Goal: Task Accomplishment & Management: Complete application form

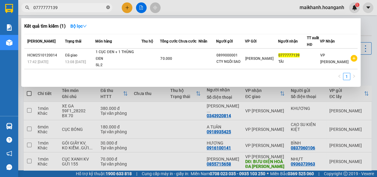
scroll to position [97, 0]
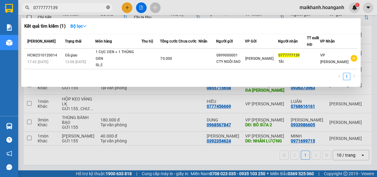
click at [109, 8] on icon "close-circle" at bounding box center [108, 7] width 4 height 4
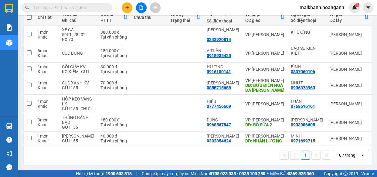
click at [90, 5] on input "text" at bounding box center [69, 7] width 72 height 7
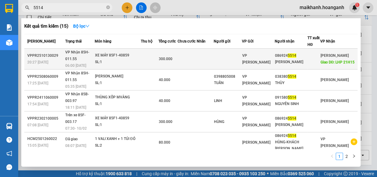
type input "5514"
click at [116, 54] on div "XE MÁY 85F1-40859" at bounding box center [118, 55] width 46 height 7
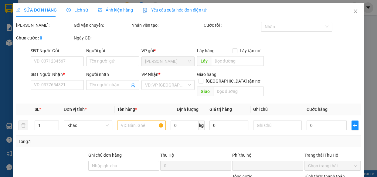
type input "0869245514"
type input "[PERSON_NAME]"
type input "LHP 21H15"
type input "0"
type input "300.000"
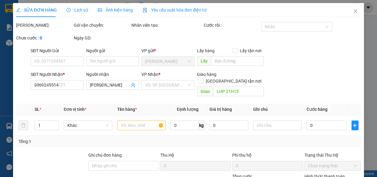
scroll to position [74, 0]
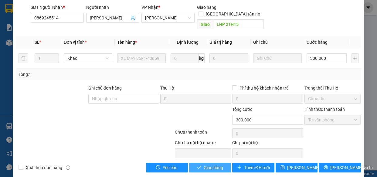
click at [217, 164] on span "Giao hàng" at bounding box center [213, 167] width 19 height 7
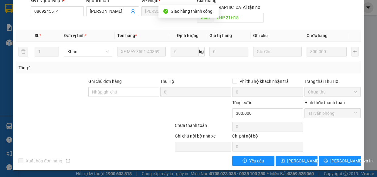
scroll to position [0, 0]
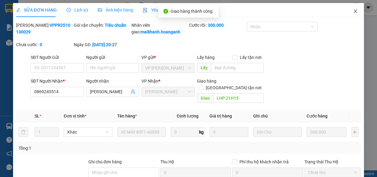
click at [354, 12] on icon "close" at bounding box center [355, 11] width 3 height 4
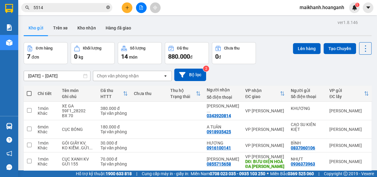
click at [107, 9] on icon "close-circle" at bounding box center [108, 7] width 4 height 4
click at [103, 8] on input "text" at bounding box center [69, 7] width 72 height 7
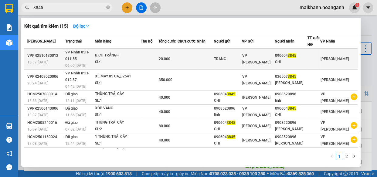
type input "3845"
click at [117, 52] on div "BỊCH TRẮNG <" at bounding box center [118, 55] width 46 height 7
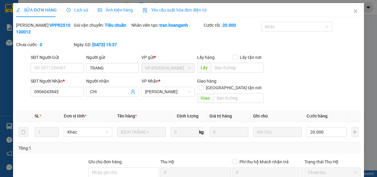
scroll to position [74, 0]
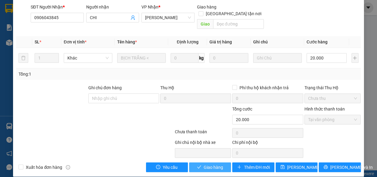
click at [215, 164] on span "Giao hàng" at bounding box center [213, 167] width 19 height 7
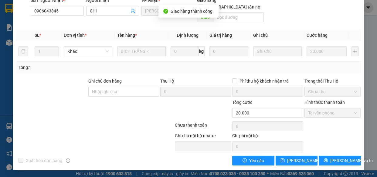
scroll to position [0, 0]
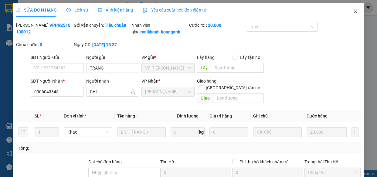
click at [354, 12] on icon "close" at bounding box center [355, 11] width 3 height 4
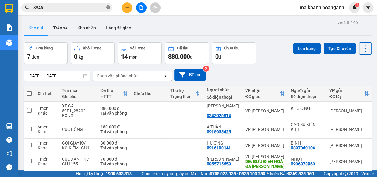
click at [108, 7] on icon "close-circle" at bounding box center [108, 7] width 4 height 4
click at [101, 7] on input "text" at bounding box center [69, 7] width 72 height 7
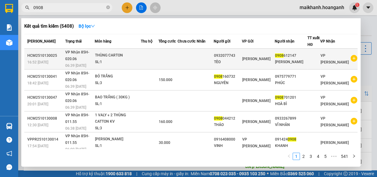
type input "0908"
click at [109, 54] on div "THÙNG CARTON" at bounding box center [118, 55] width 46 height 7
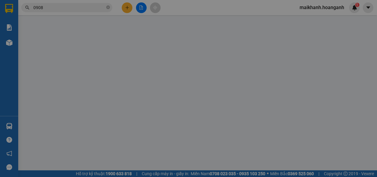
type input "0932077743"
type input "TÈO"
type input "0908612147"
type input "[PERSON_NAME]"
type input "0"
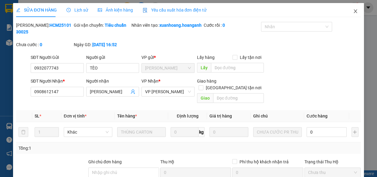
click at [353, 12] on icon "close" at bounding box center [355, 11] width 5 height 5
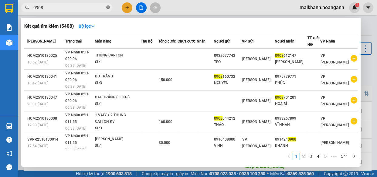
click at [108, 8] on icon "close-circle" at bounding box center [108, 7] width 4 height 4
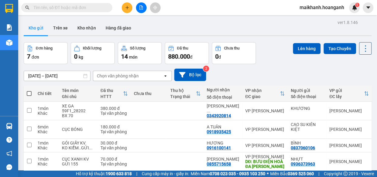
click at [95, 8] on input "text" at bounding box center [69, 7] width 72 height 7
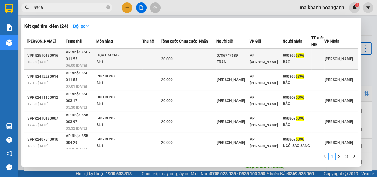
type input "5396"
click at [114, 52] on div "HỘP CATON <" at bounding box center [120, 55] width 46 height 7
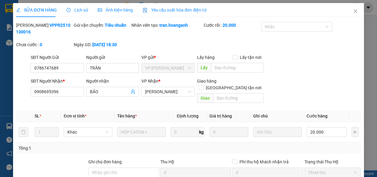
scroll to position [74, 0]
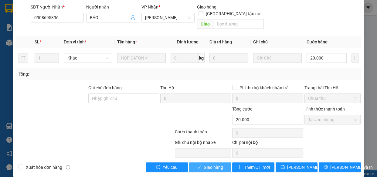
click at [220, 164] on span "Giao hàng" at bounding box center [213, 167] width 19 height 7
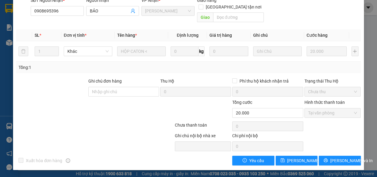
scroll to position [0, 0]
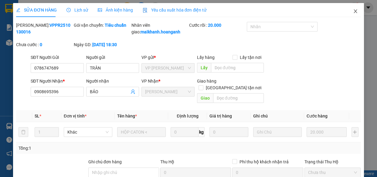
click at [354, 12] on icon "close" at bounding box center [355, 11] width 3 height 4
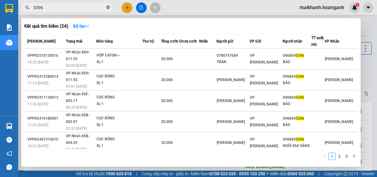
click at [108, 8] on icon "close-circle" at bounding box center [108, 7] width 4 height 4
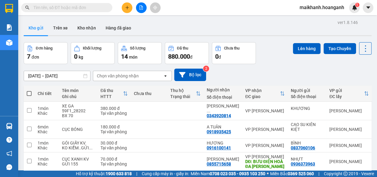
click at [99, 8] on input "text" at bounding box center [69, 7] width 72 height 7
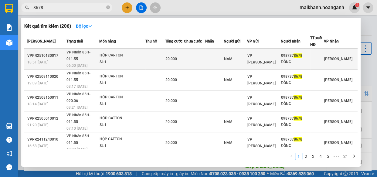
type input "8678"
click at [110, 52] on div "HỘP CARTON" at bounding box center [123, 55] width 46 height 7
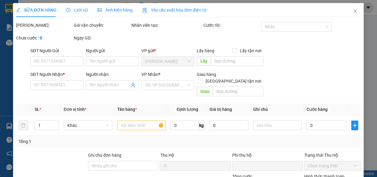
type input "NAM"
type input "0987378678"
type input "ĐÔNG"
type input "0"
type input "20.000"
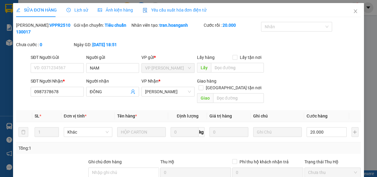
scroll to position [74, 0]
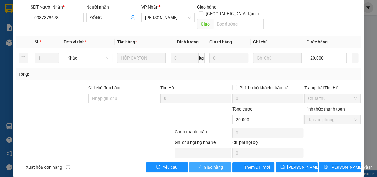
click at [216, 164] on span "Giao hàng" at bounding box center [213, 167] width 19 height 7
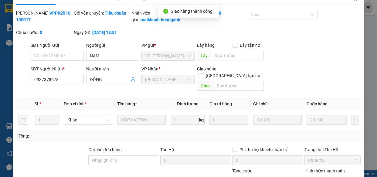
scroll to position [0, 0]
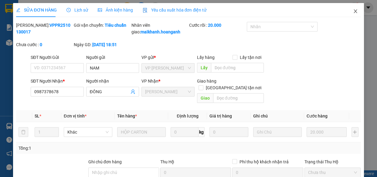
click at [354, 12] on icon "close" at bounding box center [355, 11] width 3 height 4
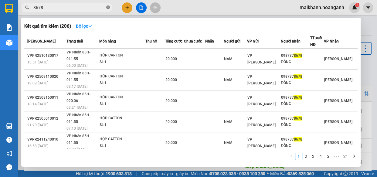
click at [109, 6] on icon "close-circle" at bounding box center [108, 7] width 4 height 4
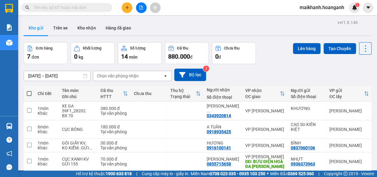
click at [100, 6] on input "text" at bounding box center [69, 7] width 72 height 7
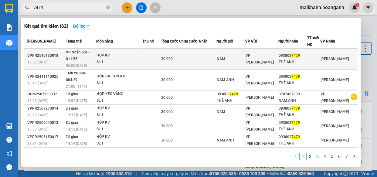
type input "7479"
click at [109, 52] on div "HỘP KV" at bounding box center [120, 55] width 46 height 7
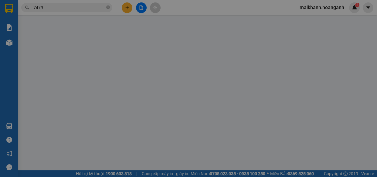
type input "NAM"
type input "0938037479"
type input "THẾ ANH"
type input "0"
type input "30.000"
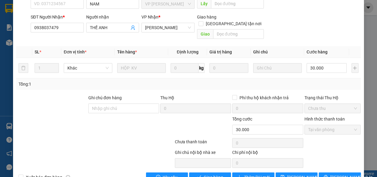
scroll to position [73, 0]
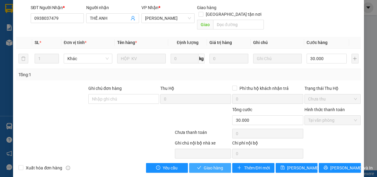
click at [206, 164] on span "Giao hàng" at bounding box center [213, 167] width 19 height 7
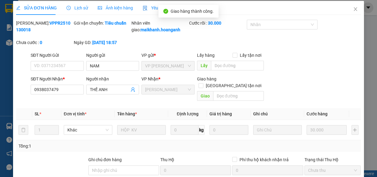
scroll to position [0, 0]
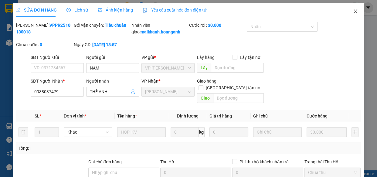
click at [353, 10] on icon "close" at bounding box center [355, 11] width 5 height 5
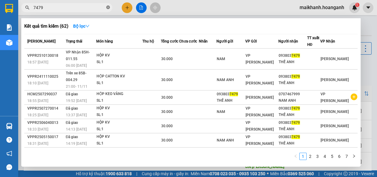
click at [108, 8] on icon "close-circle" at bounding box center [108, 7] width 4 height 4
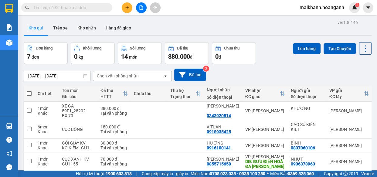
click at [79, 5] on input "text" at bounding box center [69, 7] width 72 height 7
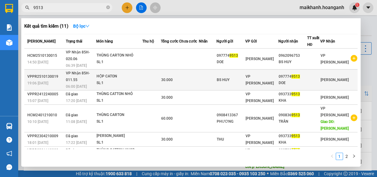
type input "9513"
click at [109, 76] on div "HỘP CATON" at bounding box center [120, 76] width 46 height 7
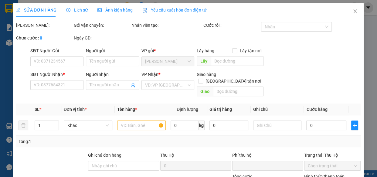
type input "BS HUY"
type input "0977749513"
type input "DOE"
type input "0"
type input "30.000"
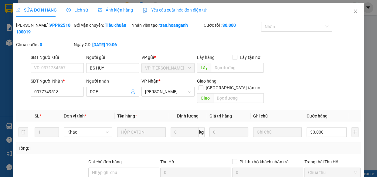
scroll to position [74, 0]
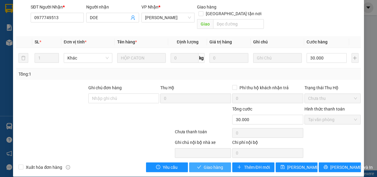
click at [218, 164] on span "Giao hàng" at bounding box center [213, 167] width 19 height 7
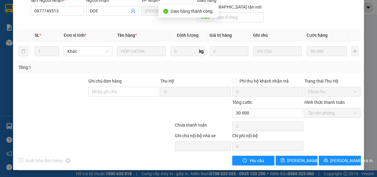
scroll to position [0, 0]
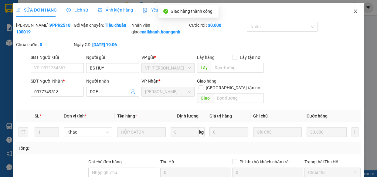
click at [354, 12] on icon "close" at bounding box center [355, 11] width 3 height 4
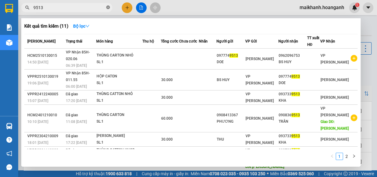
click at [109, 7] on icon "close-circle" at bounding box center [108, 7] width 4 height 4
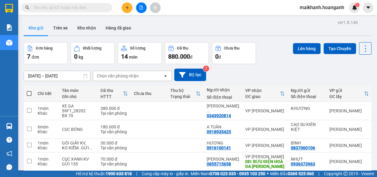
click at [103, 7] on input "text" at bounding box center [69, 7] width 72 height 7
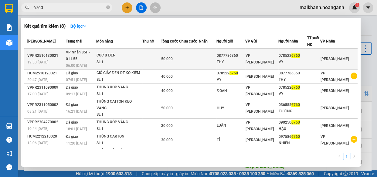
type input "6760"
click at [113, 56] on div "CỤC B ĐEN" at bounding box center [120, 55] width 46 height 7
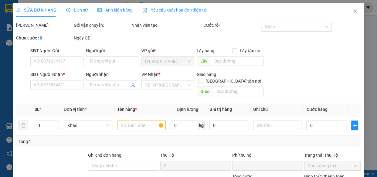
type input "0877786360"
type input "THY"
type input "0785226760"
type input "VY"
type input "0"
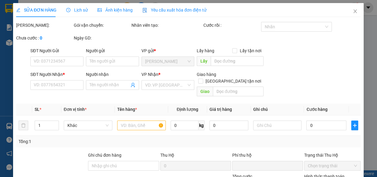
type input "50.000"
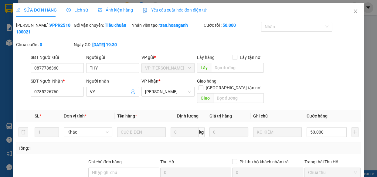
scroll to position [74, 0]
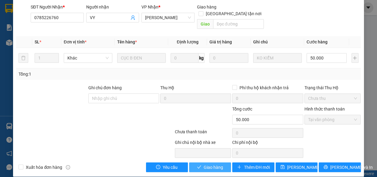
click at [207, 164] on span "Giao hàng" at bounding box center [213, 167] width 19 height 7
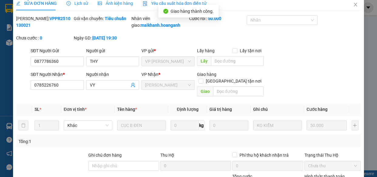
scroll to position [0, 0]
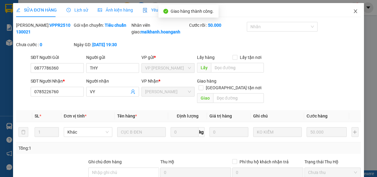
click at [353, 12] on icon "close" at bounding box center [355, 11] width 5 height 5
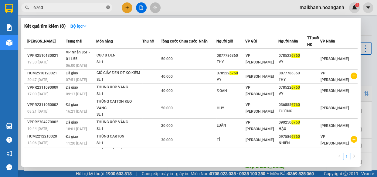
click at [108, 7] on icon "close-circle" at bounding box center [108, 7] width 4 height 4
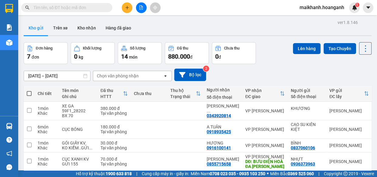
click at [92, 6] on input "text" at bounding box center [69, 7] width 72 height 7
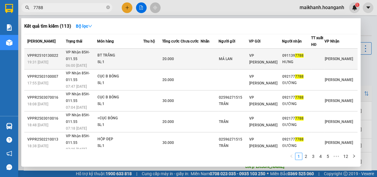
type input "7788"
click at [109, 57] on div "BT TRẮNG" at bounding box center [120, 55] width 46 height 7
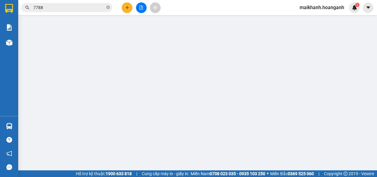
type input "MÁ LAN"
type input "0911397788"
type input "HƯNG"
type input "0"
type input "20.000"
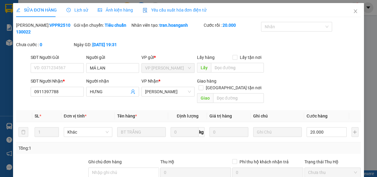
scroll to position [74, 0]
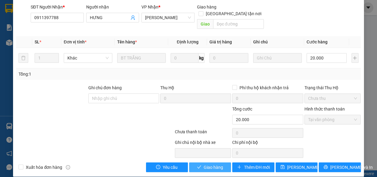
click at [214, 164] on span "Giao hàng" at bounding box center [213, 167] width 19 height 7
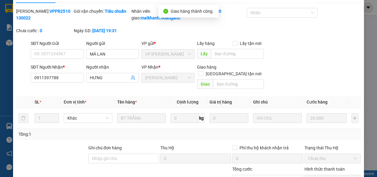
scroll to position [0, 0]
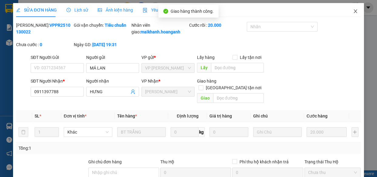
click at [353, 11] on icon "close" at bounding box center [355, 11] width 5 height 5
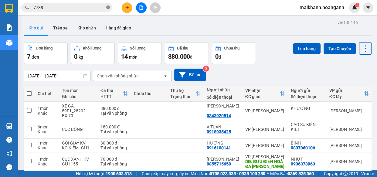
click at [107, 7] on icon "close-circle" at bounding box center [108, 7] width 4 height 4
click at [97, 8] on input "text" at bounding box center [69, 7] width 72 height 7
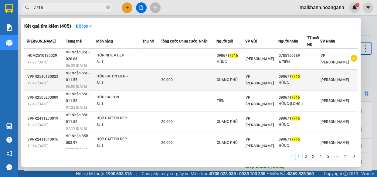
type input "7716"
click at [112, 75] on div "HỘP CATON ĐEN <" at bounding box center [120, 76] width 46 height 7
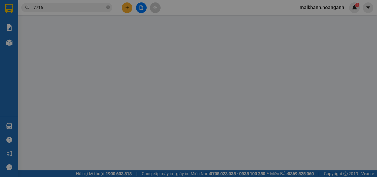
type input "QUANG PHÚ"
type input "0906717716"
type input "HÙNG"
type input "0"
type input "20.000"
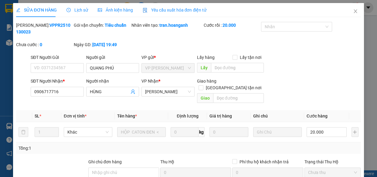
scroll to position [74, 0]
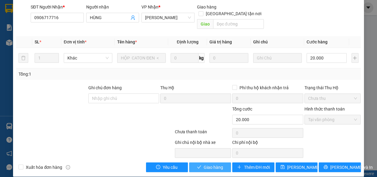
click at [217, 164] on span "Giao hàng" at bounding box center [213, 167] width 19 height 7
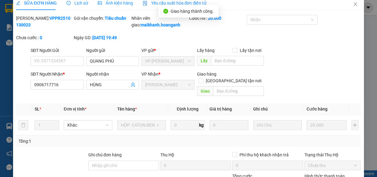
scroll to position [0, 0]
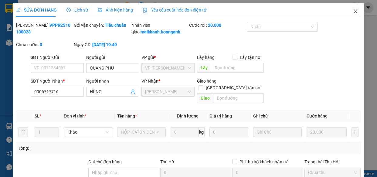
click at [353, 12] on icon "close" at bounding box center [355, 11] width 5 height 5
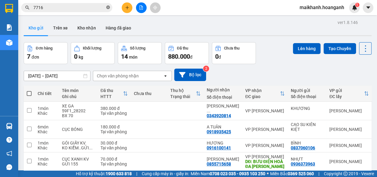
click at [107, 7] on icon "close-circle" at bounding box center [108, 7] width 4 height 4
click at [100, 7] on input "text" at bounding box center [69, 7] width 72 height 7
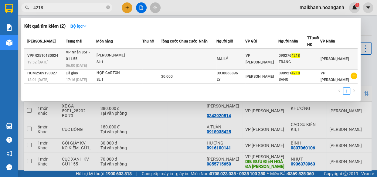
type input "4218"
click at [117, 53] on div "[PERSON_NAME]" at bounding box center [120, 55] width 46 height 7
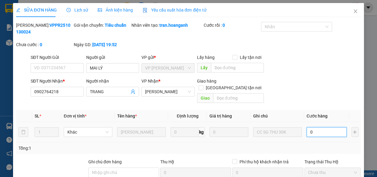
click at [326, 127] on input "0" at bounding box center [327, 132] width 40 height 10
type input "3"
type input "30"
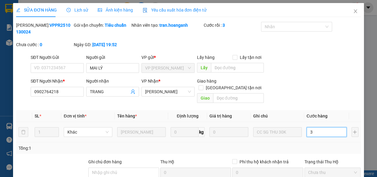
type input "30"
type input "30.000"
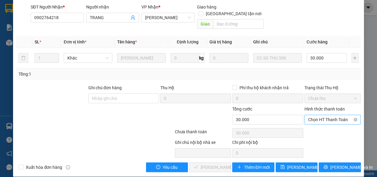
click at [325, 115] on span "Chọn HT Thanh Toán" at bounding box center [332, 119] width 49 height 9
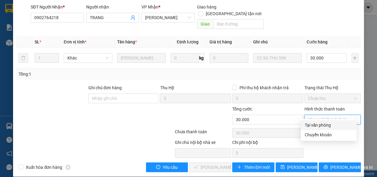
click at [325, 125] on div "Tại văn phòng" at bounding box center [328, 125] width 49 height 7
type input "0"
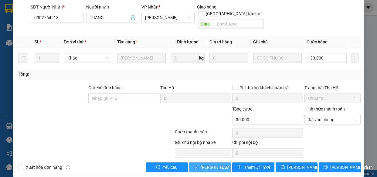
click at [220, 164] on span "[PERSON_NAME] và Giao hàng" at bounding box center [230, 167] width 58 height 7
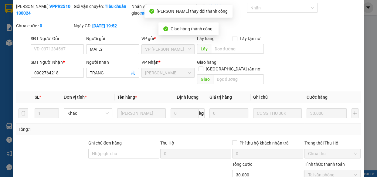
scroll to position [0, 0]
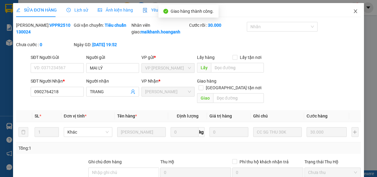
click at [353, 12] on icon "close" at bounding box center [355, 11] width 5 height 5
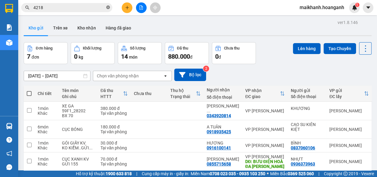
click at [109, 7] on icon "close-circle" at bounding box center [108, 7] width 4 height 4
click at [97, 6] on input "text" at bounding box center [69, 7] width 72 height 7
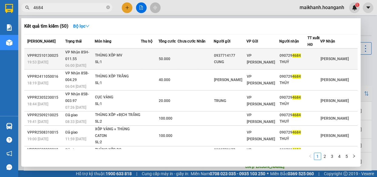
type input "4684"
click at [111, 55] on div "THÙNG XỐP MV" at bounding box center [118, 55] width 46 height 7
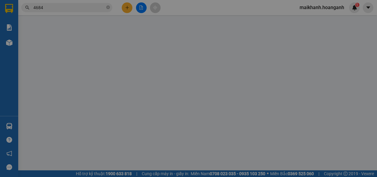
type input "0937714177"
type input "CUNG"
type input "0907294684"
type input "THUỶ"
type input "0"
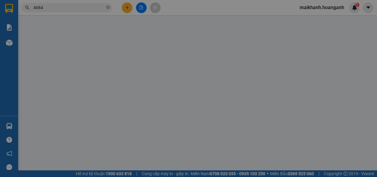
type input "50.000"
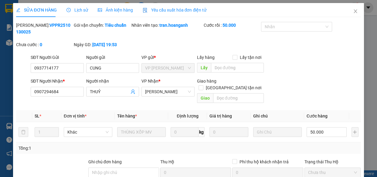
scroll to position [74, 0]
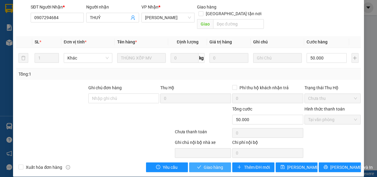
click at [204, 164] on span "Giao hàng" at bounding box center [213, 167] width 19 height 7
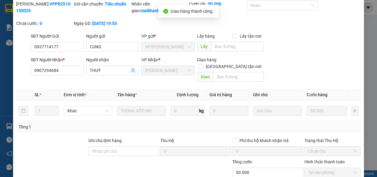
scroll to position [0, 0]
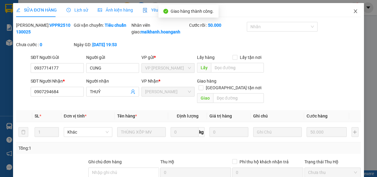
click at [353, 12] on icon "close" at bounding box center [355, 11] width 5 height 5
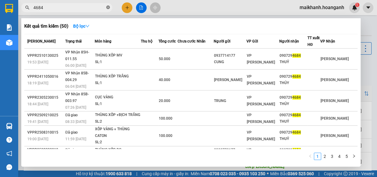
click at [108, 7] on icon "close-circle" at bounding box center [108, 7] width 4 height 4
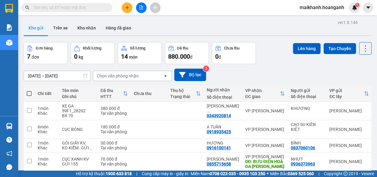
click at [97, 9] on input "text" at bounding box center [69, 7] width 72 height 7
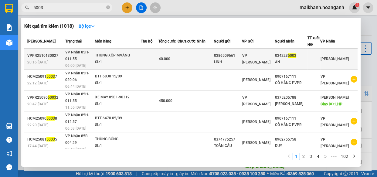
type input "5003"
click at [124, 56] on div "THÙNG XỐP MVÀNG" at bounding box center [118, 55] width 46 height 7
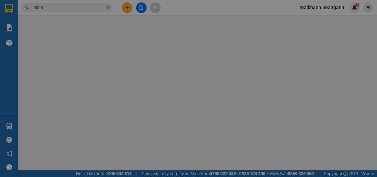
type input "0386509661"
type input "LINH"
type input "0342235003"
type input "AN"
type input "0"
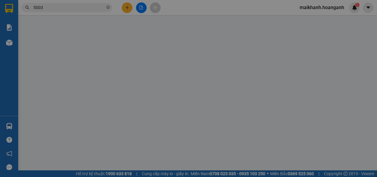
type input "40.000"
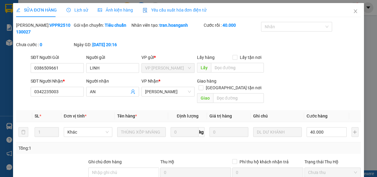
scroll to position [74, 0]
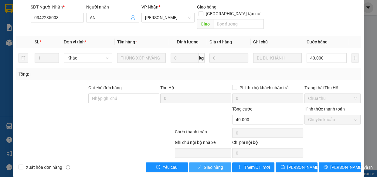
click at [217, 164] on span "Giao hàng" at bounding box center [213, 167] width 19 height 7
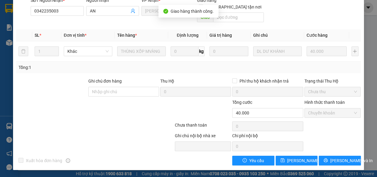
scroll to position [0, 0]
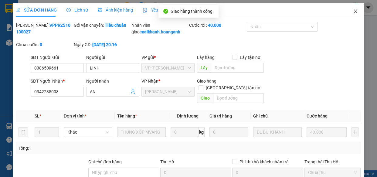
click at [354, 10] on icon "close" at bounding box center [355, 11] width 3 height 4
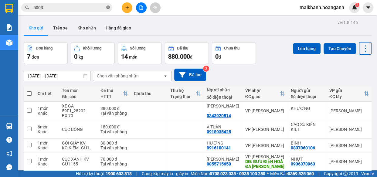
click at [107, 7] on icon "close-circle" at bounding box center [108, 7] width 4 height 4
click at [94, 9] on input "text" at bounding box center [69, 7] width 72 height 7
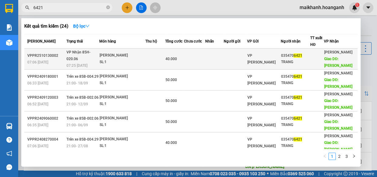
type input "6421"
click at [126, 53] on div "[PERSON_NAME]" at bounding box center [123, 55] width 46 height 7
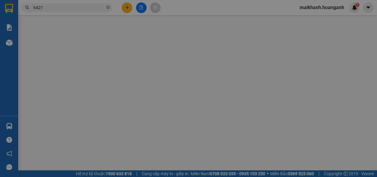
type input "0354706421"
type input "TRANG"
type input "[PERSON_NAME]"
type input "0"
type input "40.000"
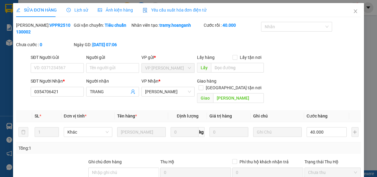
scroll to position [74, 0]
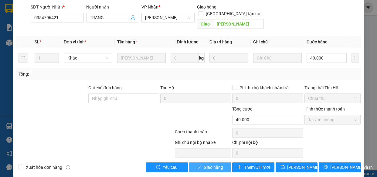
click at [216, 164] on span "Giao hàng" at bounding box center [213, 167] width 19 height 7
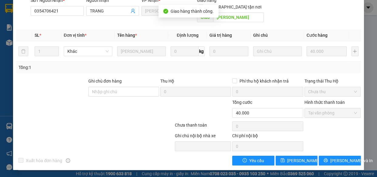
scroll to position [0, 0]
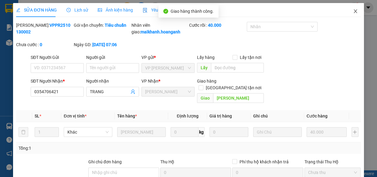
click at [353, 12] on icon "close" at bounding box center [355, 11] width 5 height 5
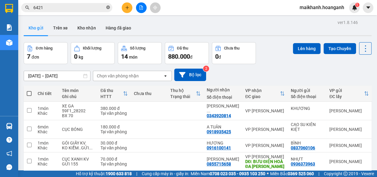
click at [108, 6] on icon "close-circle" at bounding box center [108, 7] width 4 height 4
click at [99, 8] on input "text" at bounding box center [69, 7] width 72 height 7
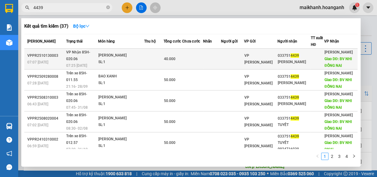
type input "4439"
click at [110, 59] on div "[PERSON_NAME]" at bounding box center [121, 55] width 46 height 7
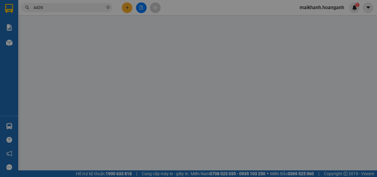
type input "0337514439"
type input "[PERSON_NAME]"
type input "BV NHI ĐỒNG NAI"
type input "0"
type input "40.000"
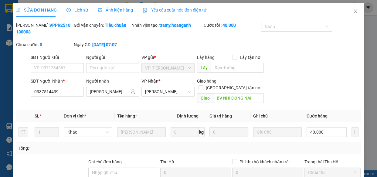
scroll to position [74, 0]
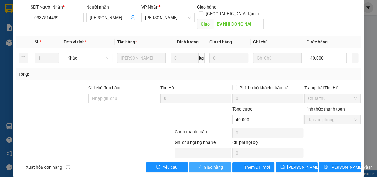
click at [214, 164] on span "Giao hàng" at bounding box center [213, 167] width 19 height 7
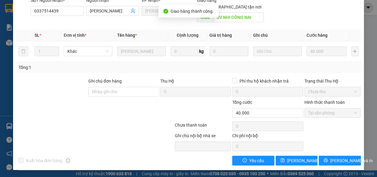
scroll to position [0, 0]
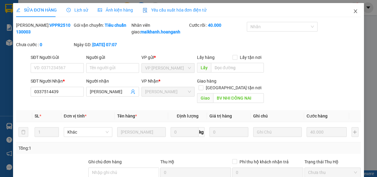
click at [353, 9] on icon "close" at bounding box center [355, 11] width 5 height 5
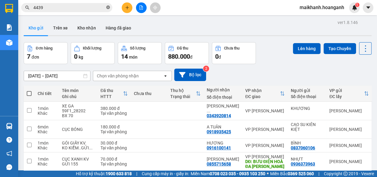
click at [108, 7] on icon "close-circle" at bounding box center [108, 7] width 4 height 4
click at [102, 6] on input "text" at bounding box center [69, 7] width 72 height 7
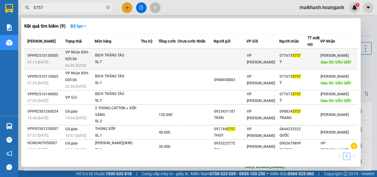
type input "5757"
click at [114, 56] on div "BỊCH TRẮNG TÁO" at bounding box center [118, 55] width 46 height 7
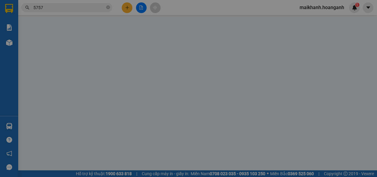
type input "0776735757"
type input "Ý"
type input "DẦU GIÂY"
type input "0"
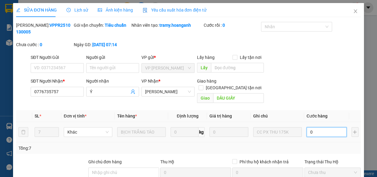
click at [320, 127] on input "0" at bounding box center [327, 132] width 40 height 10
type input "1"
type input "17"
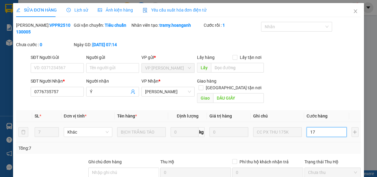
type input "17"
type input "175"
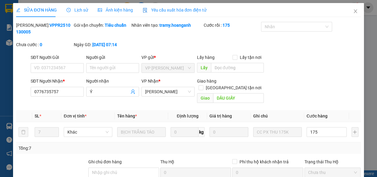
type input "175.000"
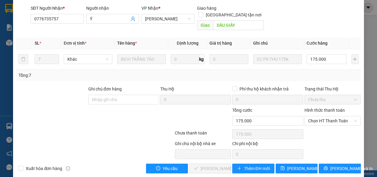
scroll to position [74, 0]
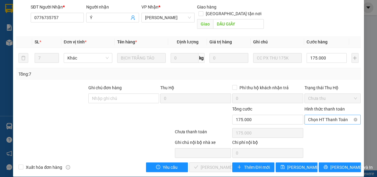
click at [342, 115] on span "Chọn HT Thanh Toán" at bounding box center [332, 119] width 49 height 9
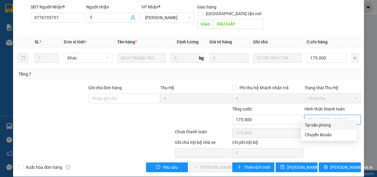
click at [329, 125] on div "Tại văn phòng" at bounding box center [328, 125] width 49 height 7
type input "0"
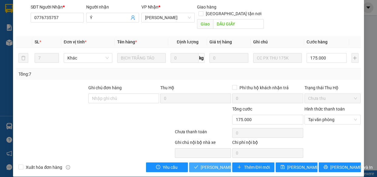
click at [221, 164] on span "[PERSON_NAME] và Giao hàng" at bounding box center [230, 167] width 58 height 7
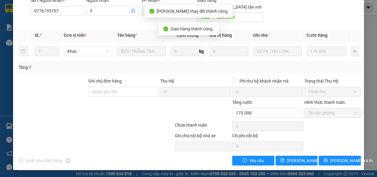
scroll to position [0, 0]
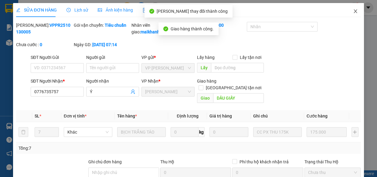
click at [353, 11] on icon "close" at bounding box center [355, 11] width 5 height 5
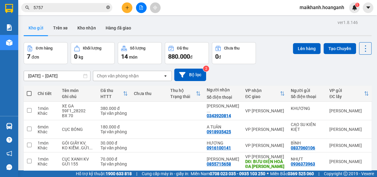
click at [107, 8] on icon "close-circle" at bounding box center [108, 7] width 4 height 4
click at [101, 6] on input "text" at bounding box center [69, 7] width 72 height 7
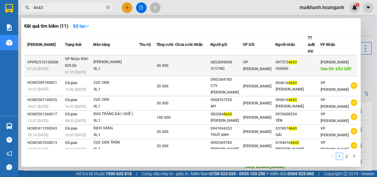
type input "4643"
click at [114, 59] on div "[PERSON_NAME]" at bounding box center [116, 62] width 46 height 7
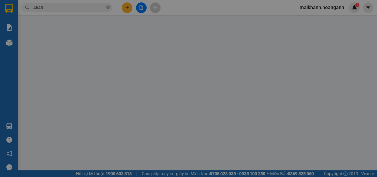
type input "0853099098"
type input "VƯƠNG"
type input "0975734643"
type input "HOÀNG"
type input "DẦU GIÂY"
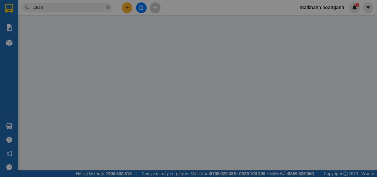
type input "0"
type input "40.000"
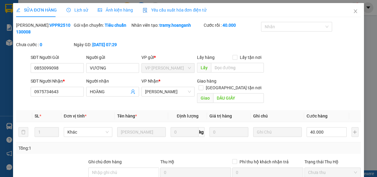
scroll to position [74, 0]
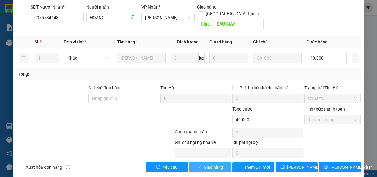
click at [218, 164] on span "Giao hàng" at bounding box center [213, 167] width 19 height 7
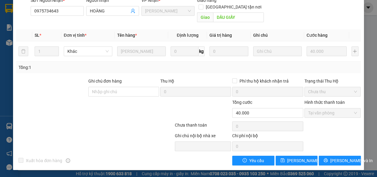
scroll to position [0, 0]
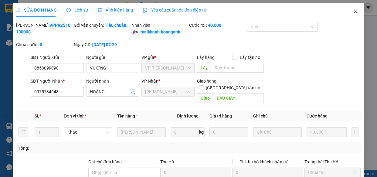
drag, startPoint x: 351, startPoint y: 10, endPoint x: 77, endPoint y: 15, distance: 274.4
click at [353, 10] on icon "close" at bounding box center [355, 11] width 5 height 5
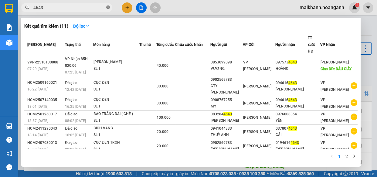
click at [109, 5] on span at bounding box center [108, 8] width 4 height 6
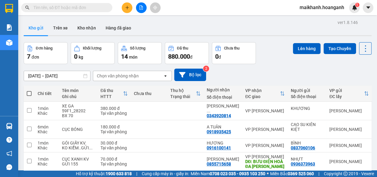
click at [100, 7] on input "text" at bounding box center [69, 7] width 72 height 7
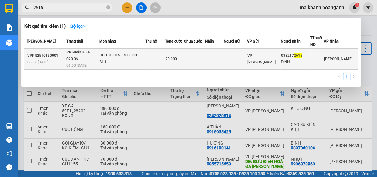
type input "2615"
click at [115, 52] on div "BÌ THƯ TIỀN : 700.000" at bounding box center [123, 55] width 46 height 7
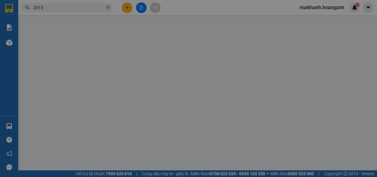
type input "0382172615"
type input "ĐỊNH"
type input "0"
type input "20.000"
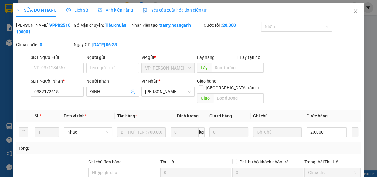
scroll to position [74, 0]
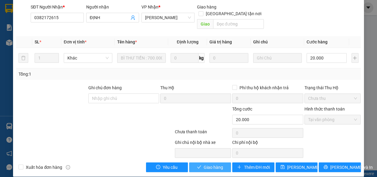
click at [212, 164] on span "Giao hàng" at bounding box center [213, 167] width 19 height 7
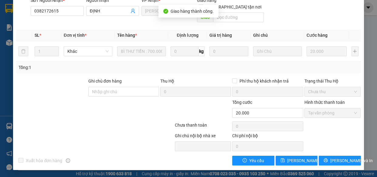
scroll to position [0, 0]
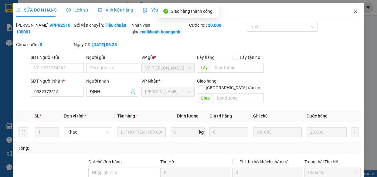
click at [353, 9] on icon "close" at bounding box center [355, 11] width 5 height 5
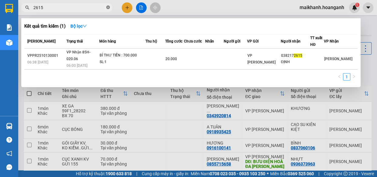
click at [108, 6] on icon "close-circle" at bounding box center [108, 7] width 4 height 4
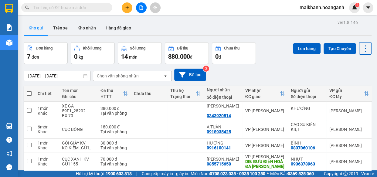
click at [97, 8] on input "text" at bounding box center [69, 7] width 72 height 7
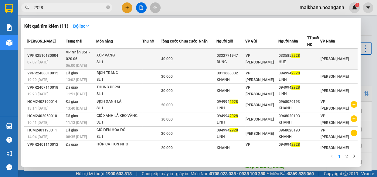
type input "2928"
click at [108, 56] on div "XỐP VÀNG" at bounding box center [120, 55] width 46 height 7
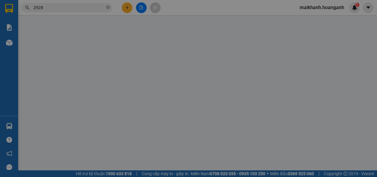
type input "0332771947"
type input "DUNG"
type input "0335852928"
type input "HUỆ"
type input "0"
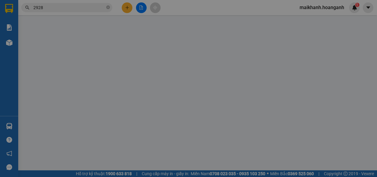
type input "40.000"
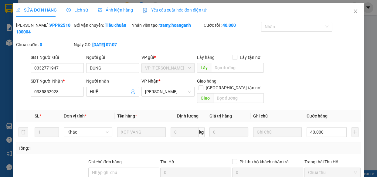
scroll to position [74, 0]
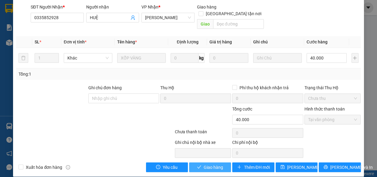
click at [222, 162] on button "Giao hàng" at bounding box center [210, 167] width 42 height 10
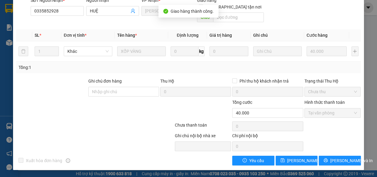
scroll to position [0, 0]
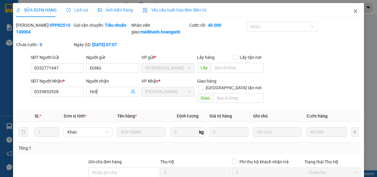
click at [353, 12] on icon "close" at bounding box center [355, 11] width 5 height 5
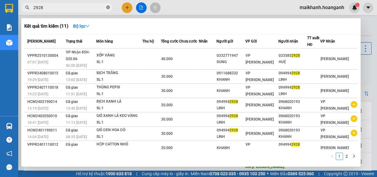
click at [107, 5] on span at bounding box center [108, 8] width 4 height 6
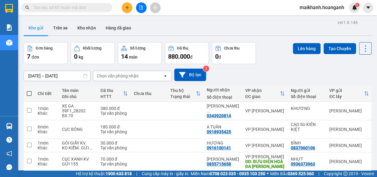
click at [94, 6] on input "text" at bounding box center [69, 7] width 72 height 7
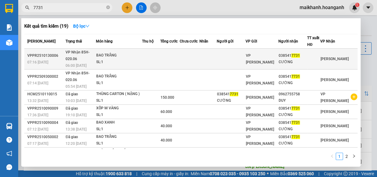
type input "7731"
click at [110, 56] on div "BAO TRẮNG" at bounding box center [119, 55] width 46 height 7
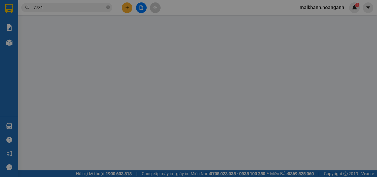
type input "0385417731"
type input "CƯỜNG"
type input "0"
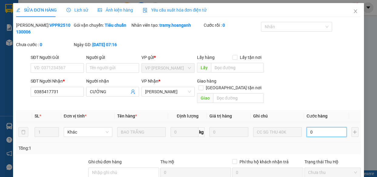
click at [336, 127] on input "0" at bounding box center [327, 132] width 40 height 10
type input "4"
type input "40"
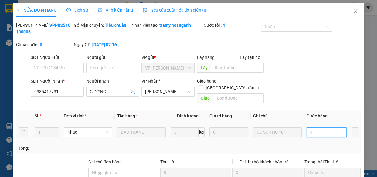
type input "40"
type input "40.000"
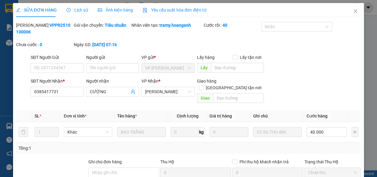
scroll to position [74, 0]
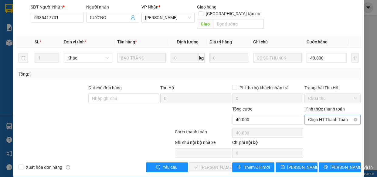
click at [330, 115] on span "Chọn HT Thanh Toán" at bounding box center [332, 119] width 49 height 9
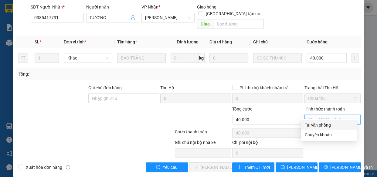
click at [325, 124] on div "Tại văn phòng" at bounding box center [328, 125] width 49 height 7
type input "0"
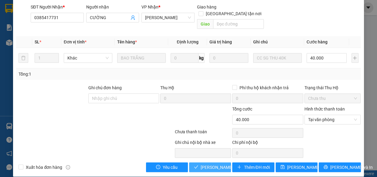
click at [222, 164] on span "[PERSON_NAME] và Giao hàng" at bounding box center [230, 167] width 58 height 7
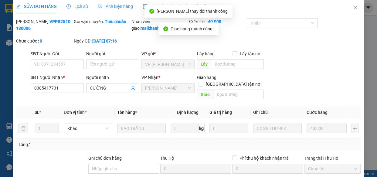
scroll to position [0, 0]
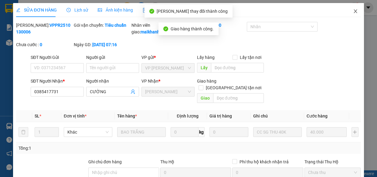
click at [353, 9] on icon "close" at bounding box center [355, 11] width 5 height 5
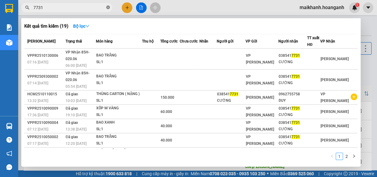
click at [108, 8] on icon "close-circle" at bounding box center [108, 7] width 4 height 4
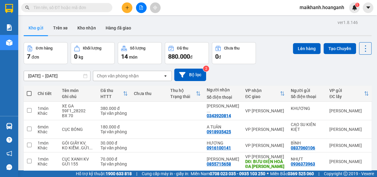
click at [104, 8] on input "text" at bounding box center [69, 7] width 72 height 7
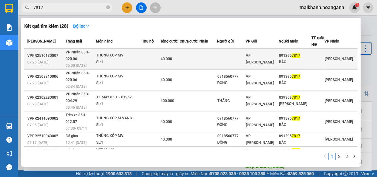
type input "7817"
click at [119, 55] on div "THÙNG XỐP MV" at bounding box center [119, 55] width 46 height 7
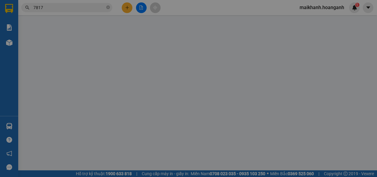
type input "0913957817"
type input "BẢO"
type input "0"
type input "40.000"
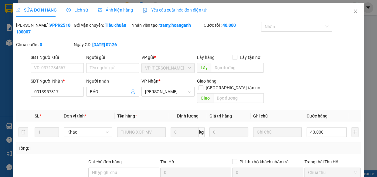
scroll to position [74, 0]
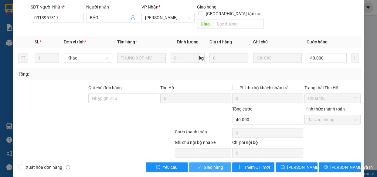
click at [216, 164] on span "Giao hàng" at bounding box center [213, 167] width 19 height 7
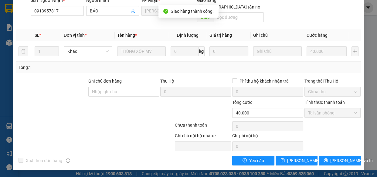
scroll to position [0, 0]
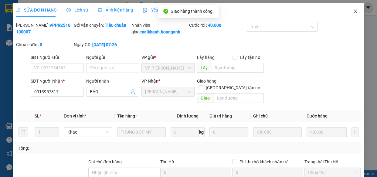
click at [353, 10] on icon "close" at bounding box center [355, 11] width 5 height 5
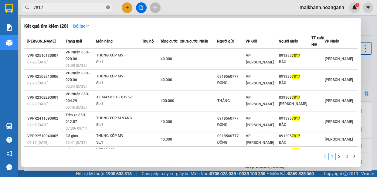
click at [109, 7] on icon "close-circle" at bounding box center [108, 7] width 4 height 4
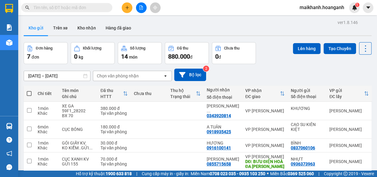
click at [93, 6] on input "text" at bounding box center [69, 7] width 72 height 7
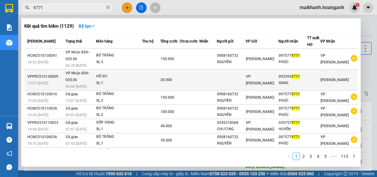
type input "9771"
click at [110, 78] on div "HỒ SƠ" at bounding box center [119, 76] width 46 height 7
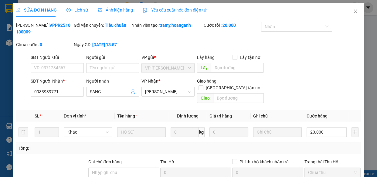
scroll to position [74, 0]
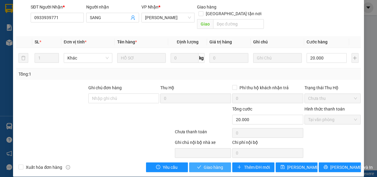
click at [216, 164] on span "Giao hàng" at bounding box center [213, 167] width 19 height 7
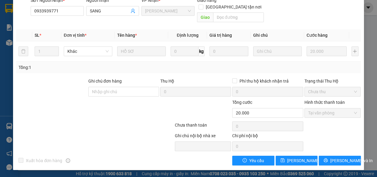
scroll to position [0, 0]
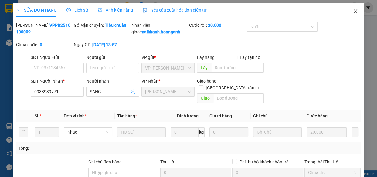
click at [353, 10] on icon "close" at bounding box center [355, 11] width 5 height 5
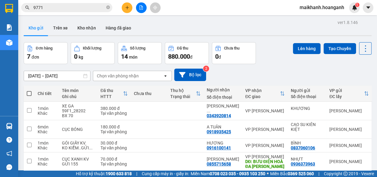
scroll to position [97, 0]
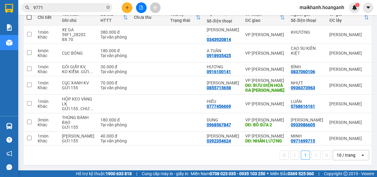
click at [341, 153] on div "10 / trang" at bounding box center [346, 155] width 19 height 6
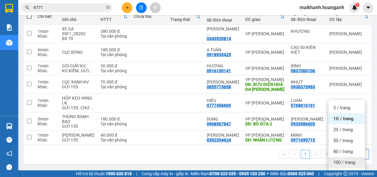
click at [337, 159] on span "100 / trang" at bounding box center [344, 162] width 22 height 6
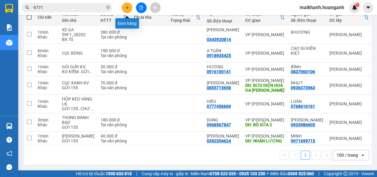
click at [129, 10] on button at bounding box center [127, 7] width 11 height 11
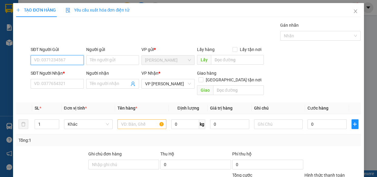
click at [66, 61] on input "SĐT Người Gửi" at bounding box center [57, 60] width 53 height 10
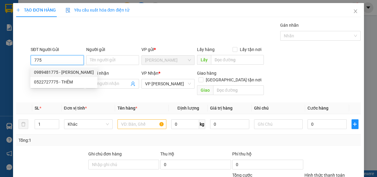
click at [46, 72] on div "0989481775 - [PERSON_NAME]" at bounding box center [64, 72] width 60 height 7
type input "0989481775"
type input "MÁ HẢI"
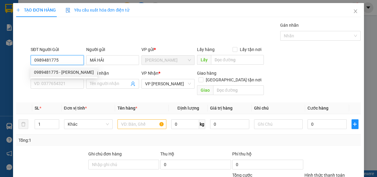
type input "70.000"
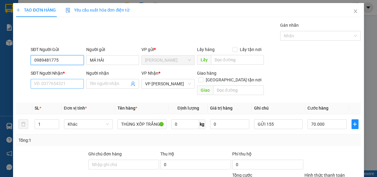
type input "0989481775"
click at [55, 85] on input "SĐT Người Nhận *" at bounding box center [57, 84] width 53 height 10
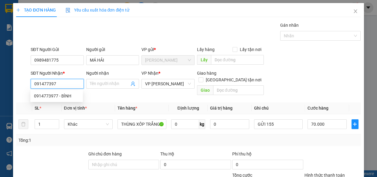
type input "0914773977"
click at [47, 94] on div "0914773977 - BÌNH" at bounding box center [56, 96] width 45 height 7
type input "BÌNH"
type input "40.000"
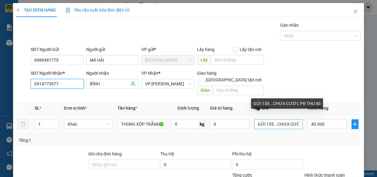
type input "0914773977"
click at [272, 119] on input "GỬI 155...CHƯA CƯỚC PR THU 40" at bounding box center [278, 124] width 49 height 10
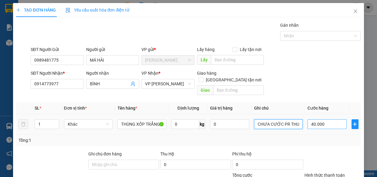
type input "CHƯA CƯỚC PR THU 40"
click at [330, 120] on input "40.000" at bounding box center [326, 124] width 39 height 10
type input "0"
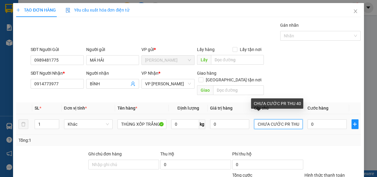
click at [296, 119] on input "CHƯA CƯỚC PR THU 40" at bounding box center [278, 124] width 49 height 10
click at [296, 119] on input "CHƯA CƯỚC PR THU40" at bounding box center [278, 124] width 49 height 10
click at [293, 119] on input "CHƯA CƯỚC PR THU50" at bounding box center [278, 124] width 49 height 10
type input "CHƯA CƯỚC PR THU 50"
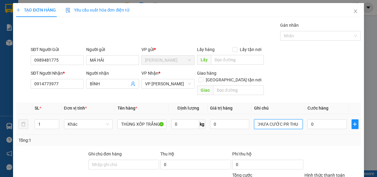
click at [296, 119] on input "CHƯA CƯỚC PR THU 50" at bounding box center [278, 124] width 49 height 10
click at [333, 119] on input "0" at bounding box center [326, 124] width 39 height 10
type input "5"
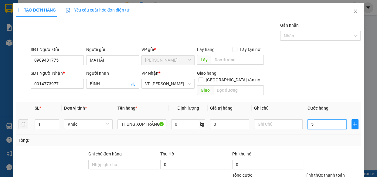
type input "50"
type input "50.000"
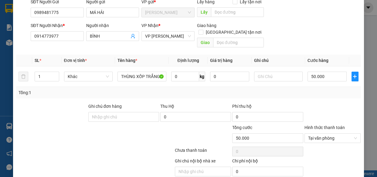
scroll to position [66, 0]
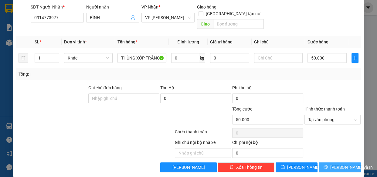
click at [343, 164] on span "[PERSON_NAME] và In" at bounding box center [351, 167] width 42 height 7
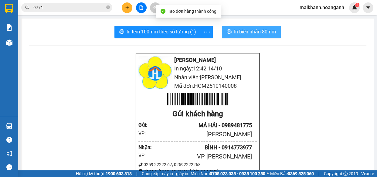
click at [253, 33] on span "In biên nhận 80mm" at bounding box center [255, 32] width 42 height 8
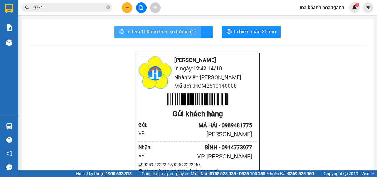
click at [175, 33] on span "In tem 100mm theo số lượng (1)" at bounding box center [161, 32] width 69 height 8
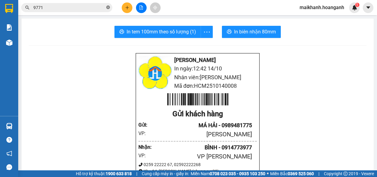
click at [107, 7] on icon "close-circle" at bounding box center [108, 7] width 4 height 4
click at [128, 7] on icon "plus" at bounding box center [127, 7] width 4 height 4
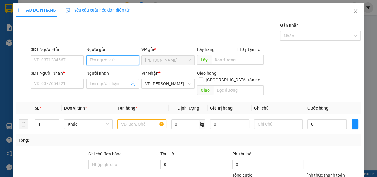
click at [99, 61] on input "Người gửi" at bounding box center [112, 60] width 53 height 10
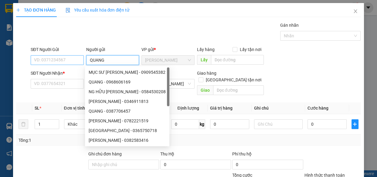
type input "QUANG"
click at [67, 61] on input "SĐT Người Gửi" at bounding box center [57, 60] width 53 height 10
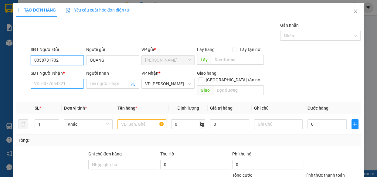
type input "0338731732"
click at [69, 82] on input "SĐT Người Nhận *" at bounding box center [57, 84] width 53 height 10
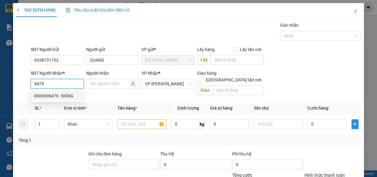
click at [60, 96] on div "0909908479 - ĐÔNG" at bounding box center [56, 96] width 45 height 7
type input "0909908479"
type input "ĐÔNG"
type input "80.000"
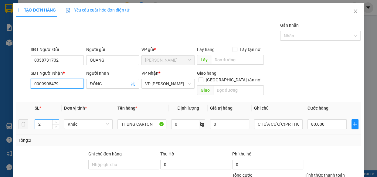
type input "0909908479"
click at [49, 120] on input "2" at bounding box center [47, 124] width 24 height 9
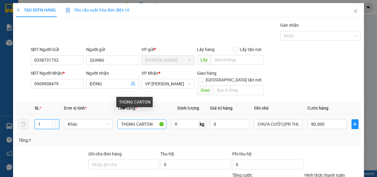
type input "1"
click at [155, 119] on input "THÙNG CARTON" at bounding box center [141, 124] width 49 height 10
type input "0"
type input "T"
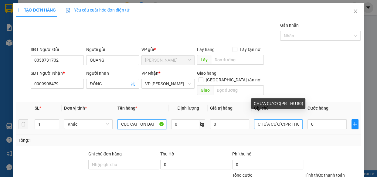
type input "CỤC CATTON DÀI"
click at [296, 119] on input "CHƯA CƯỚC(PR THU 80)" at bounding box center [278, 124] width 49 height 10
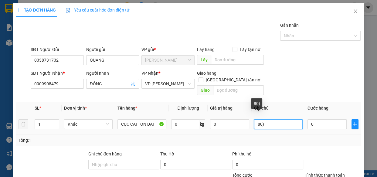
click at [296, 119] on input "80)" at bounding box center [278, 124] width 49 height 10
type input "8"
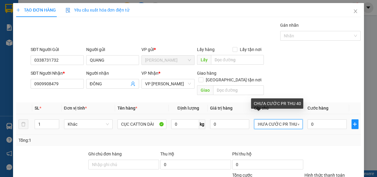
scroll to position [0, 4]
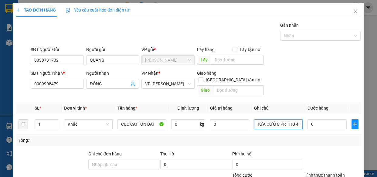
type input "CHƯA CƯỚC PR THU 40"
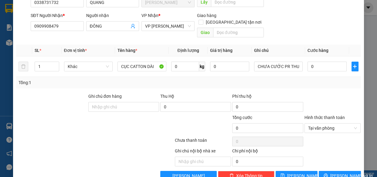
scroll to position [66, 0]
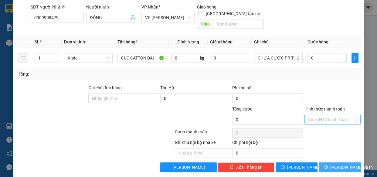
click at [345, 164] on span "[PERSON_NAME] và In" at bounding box center [351, 167] width 42 height 7
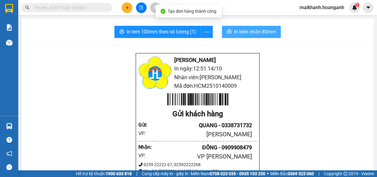
click at [248, 32] on span "In biên nhận 80mm" at bounding box center [255, 32] width 42 height 8
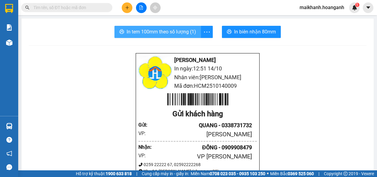
click at [142, 31] on span "In tem 100mm theo số lượng (1)" at bounding box center [161, 32] width 69 height 8
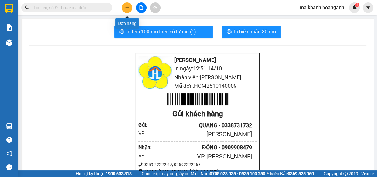
click at [129, 8] on icon "plus" at bounding box center [127, 7] width 4 height 4
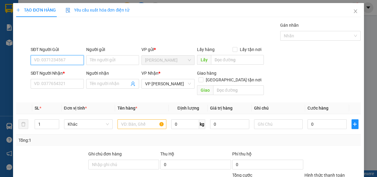
click at [75, 60] on input "SĐT Người Gửi" at bounding box center [57, 60] width 53 height 10
type input "0908249899"
click at [53, 73] on div "0908249899 - HOA" at bounding box center [56, 72] width 45 height 7
type input "HOA"
type input "30.000"
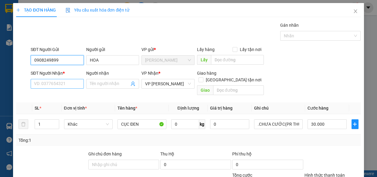
type input "0908249899"
click at [56, 81] on input "SĐT Người Nhận *" at bounding box center [57, 84] width 53 height 10
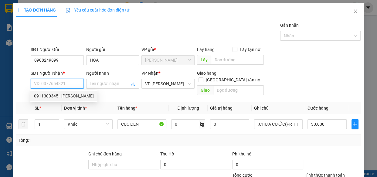
click at [65, 96] on div "0911300345 - [PERSON_NAME]" at bounding box center [64, 96] width 60 height 7
type input "0911300345"
type input "HƯƠNG THUỲ"
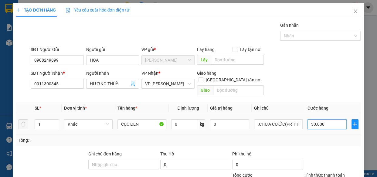
click at [324, 119] on input "30.000" at bounding box center [326, 124] width 39 height 10
type input "0"
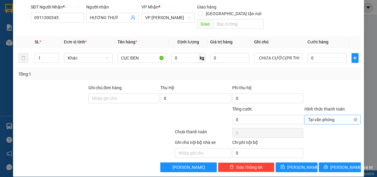
click at [352, 115] on span "Tại văn phòng" at bounding box center [332, 119] width 49 height 9
click at [341, 87] on div at bounding box center [333, 94] width 58 height 21
click at [348, 162] on button "[PERSON_NAME] và In" at bounding box center [340, 167] width 42 height 10
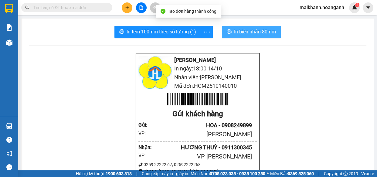
click at [257, 33] on span "In biên nhận 80mm" at bounding box center [255, 32] width 42 height 8
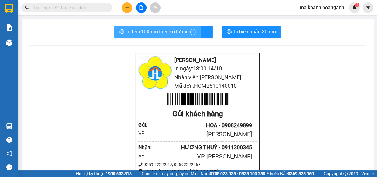
click at [164, 32] on span "In tem 100mm theo số lượng (1)" at bounding box center [161, 32] width 69 height 8
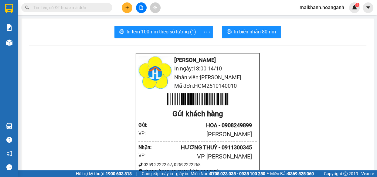
click at [86, 11] on span at bounding box center [66, 7] width 91 height 9
click at [85, 8] on input "text" at bounding box center [69, 7] width 72 height 7
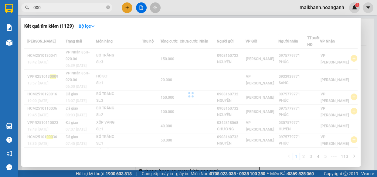
type input "0001"
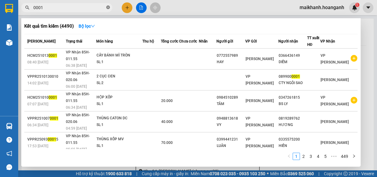
click at [108, 8] on icon "close-circle" at bounding box center [108, 7] width 4 height 4
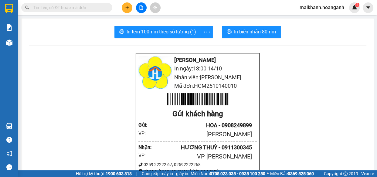
click at [103, 8] on input "text" at bounding box center [69, 7] width 72 height 7
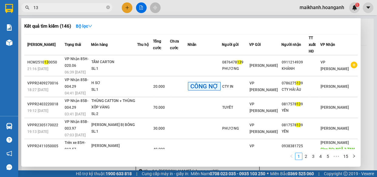
type input "1"
type input "7139"
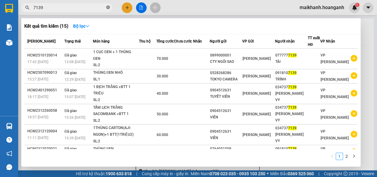
click at [109, 8] on icon "close-circle" at bounding box center [108, 7] width 4 height 4
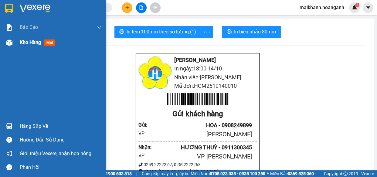
click at [23, 41] on span "Kho hàng" at bounding box center [30, 42] width 21 height 6
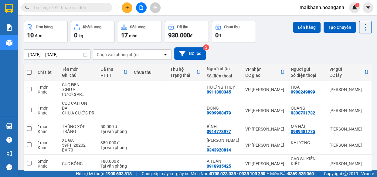
scroll to position [14, 0]
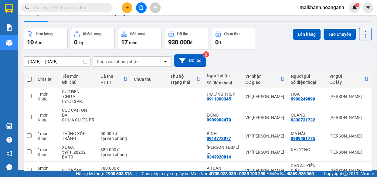
click at [28, 79] on span at bounding box center [29, 79] width 5 height 5
click at [29, 76] on input "checkbox" at bounding box center [29, 76] width 0 height 0
checkbox input "true"
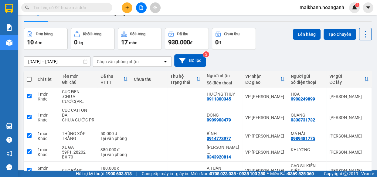
checkbox input "true"
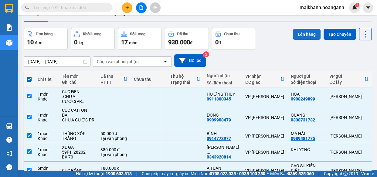
click at [305, 33] on button "Lên hàng" at bounding box center [307, 34] width 28 height 11
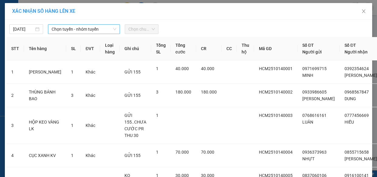
click at [97, 29] on span "Chọn tuyến - nhóm tuyến" at bounding box center [84, 29] width 65 height 9
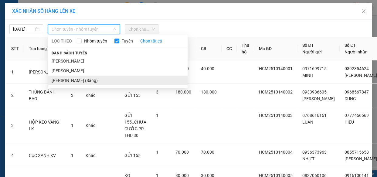
click at [86, 82] on li "[PERSON_NAME] (Sáng)" at bounding box center [118, 81] width 140 height 10
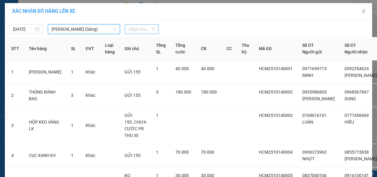
click at [151, 30] on span "Chọn chuyến" at bounding box center [141, 29] width 26 height 9
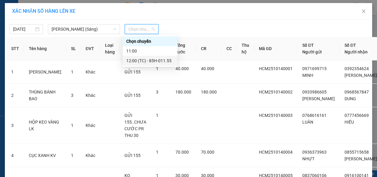
click at [163, 62] on div "12:00 (TC) - 85H-011.55" at bounding box center [149, 60] width 47 height 7
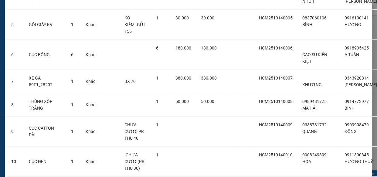
scroll to position [215, 0]
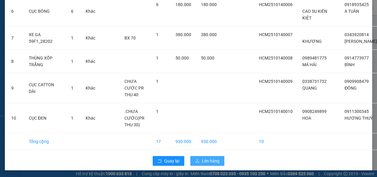
click at [210, 159] on span "Lên hàng" at bounding box center [211, 161] width 18 height 7
